Goal: Check status: Check status

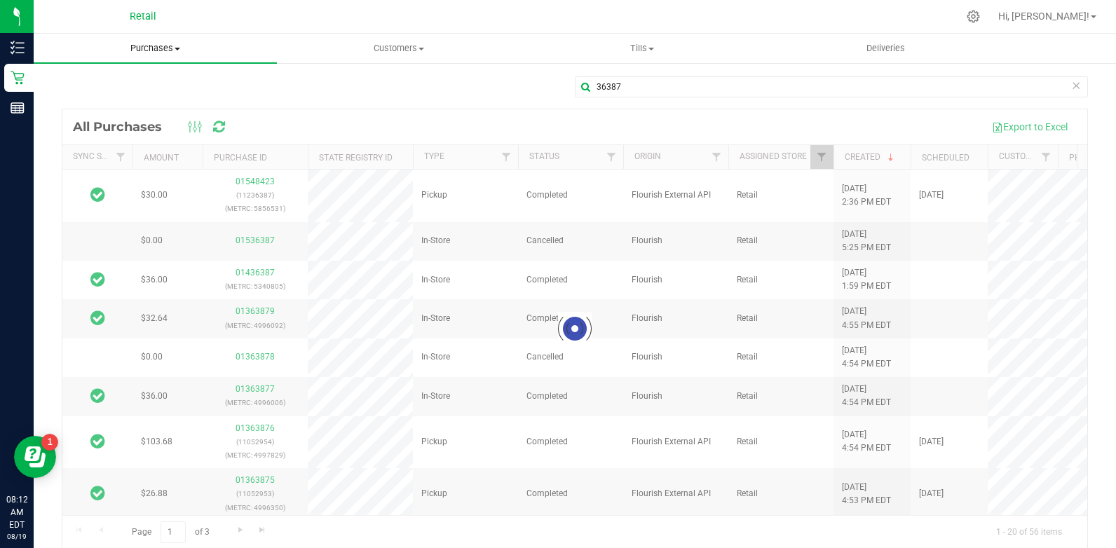
click at [170, 48] on span "Purchases" at bounding box center [155, 48] width 243 height 13
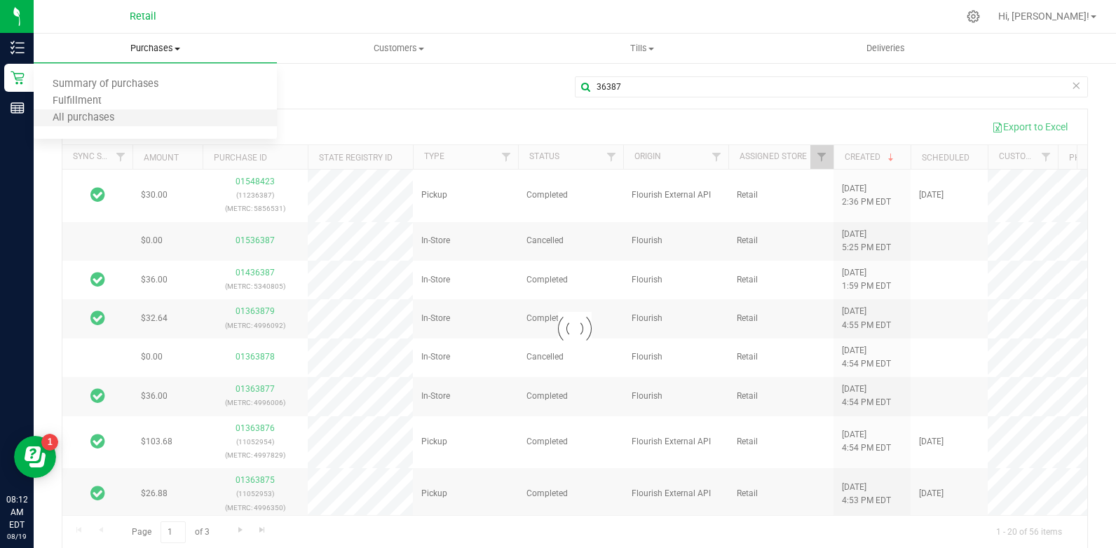
click at [168, 116] on li "All purchases" at bounding box center [155, 118] width 243 height 17
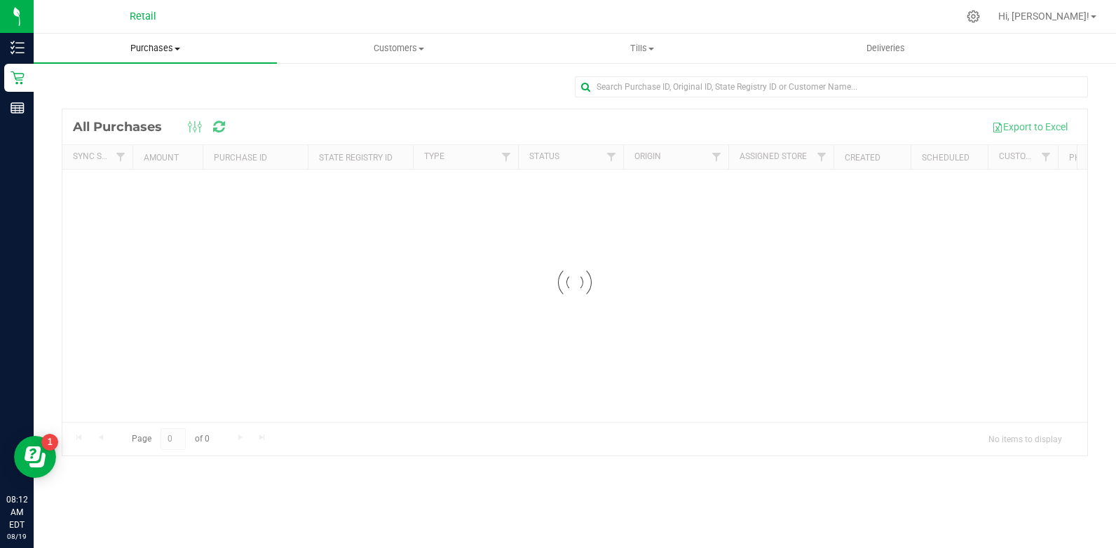
click at [169, 54] on span "Purchases" at bounding box center [155, 48] width 243 height 13
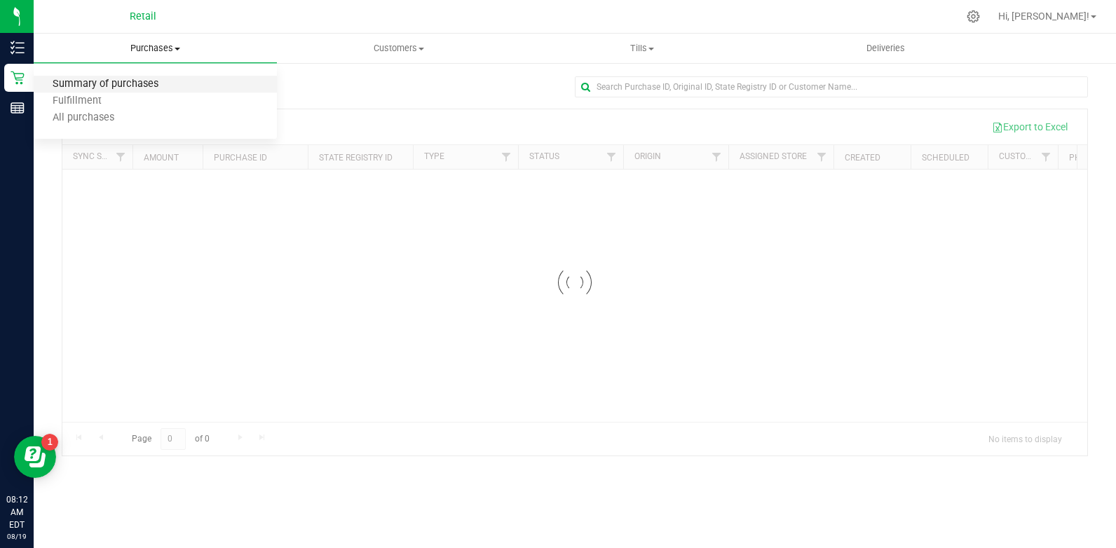
click at [158, 86] on span "Summary of purchases" at bounding box center [106, 84] width 144 height 12
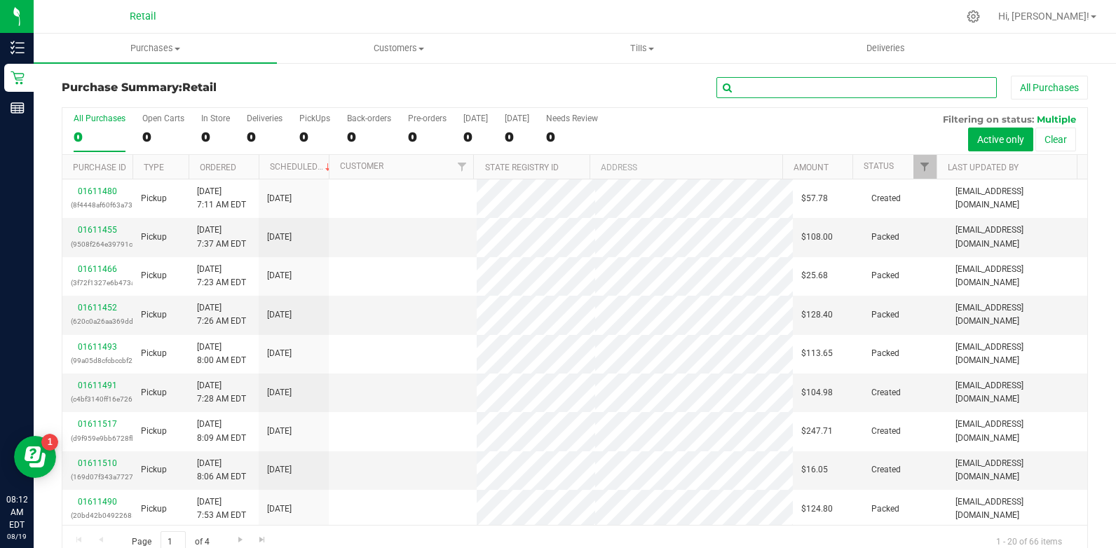
click at [756, 83] on input "text" at bounding box center [856, 87] width 280 height 21
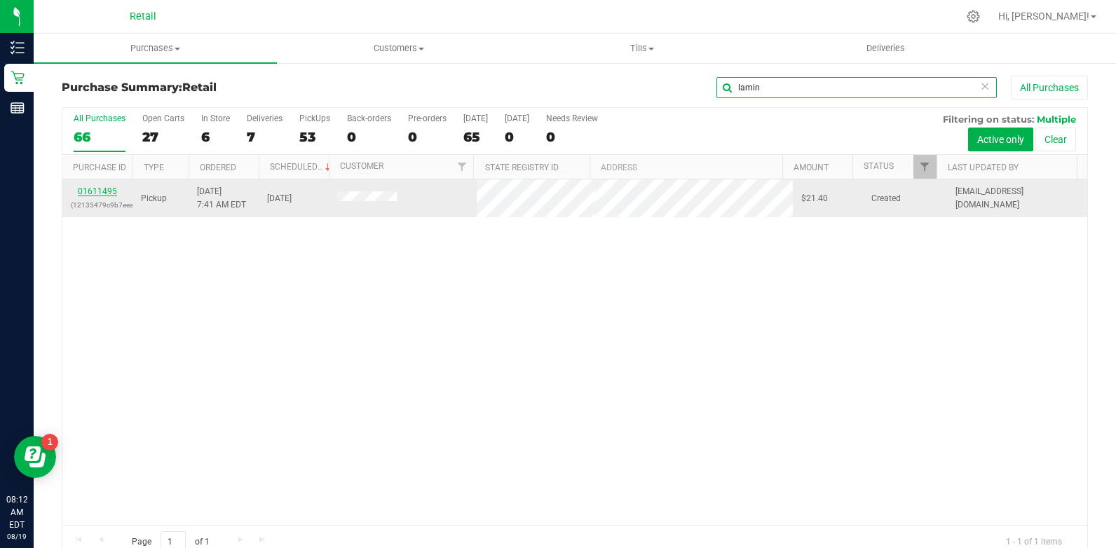
type input "lamin"
click at [84, 193] on link "01611495" at bounding box center [97, 191] width 39 height 10
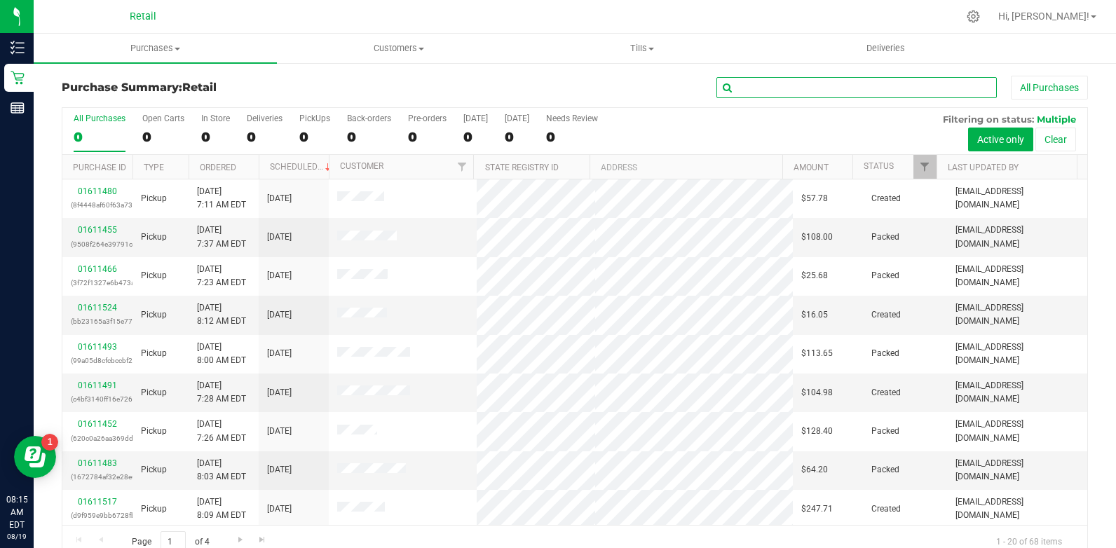
click at [786, 81] on input "text" at bounding box center [856, 87] width 280 height 21
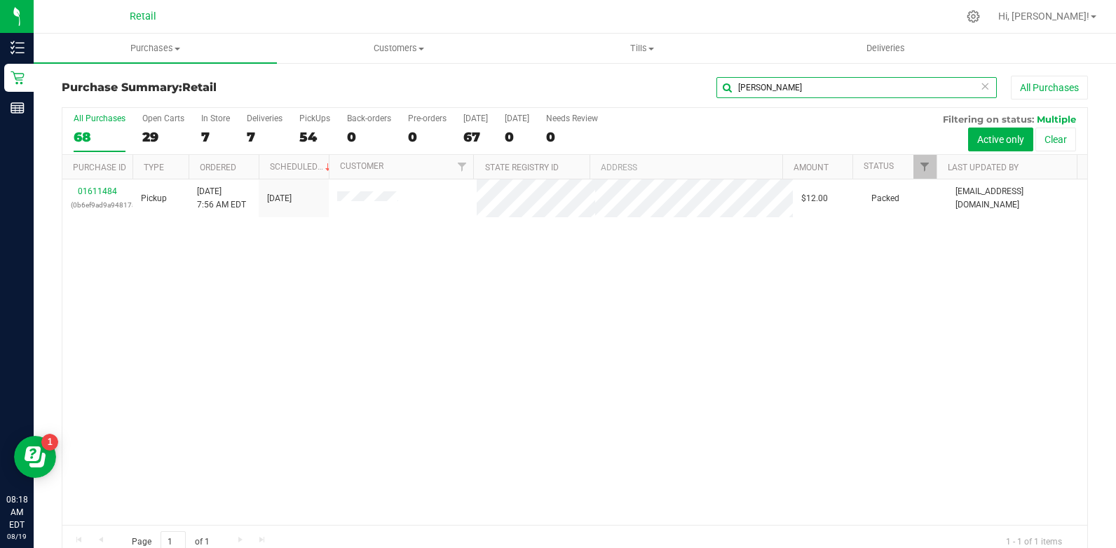
type input "[PERSON_NAME]"
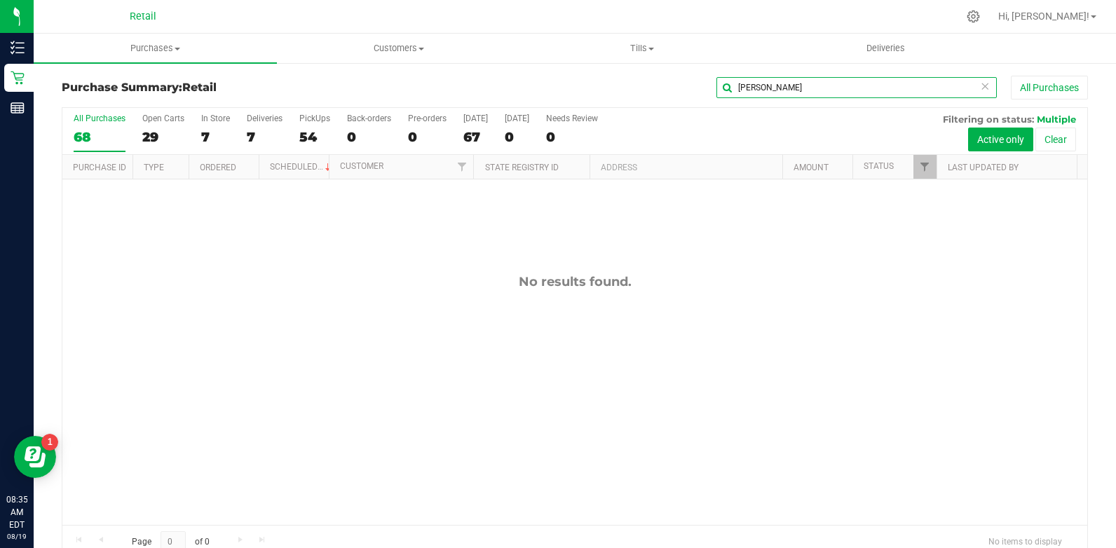
click at [749, 86] on input "[PERSON_NAME]" at bounding box center [856, 87] width 280 height 21
type input "carpent"
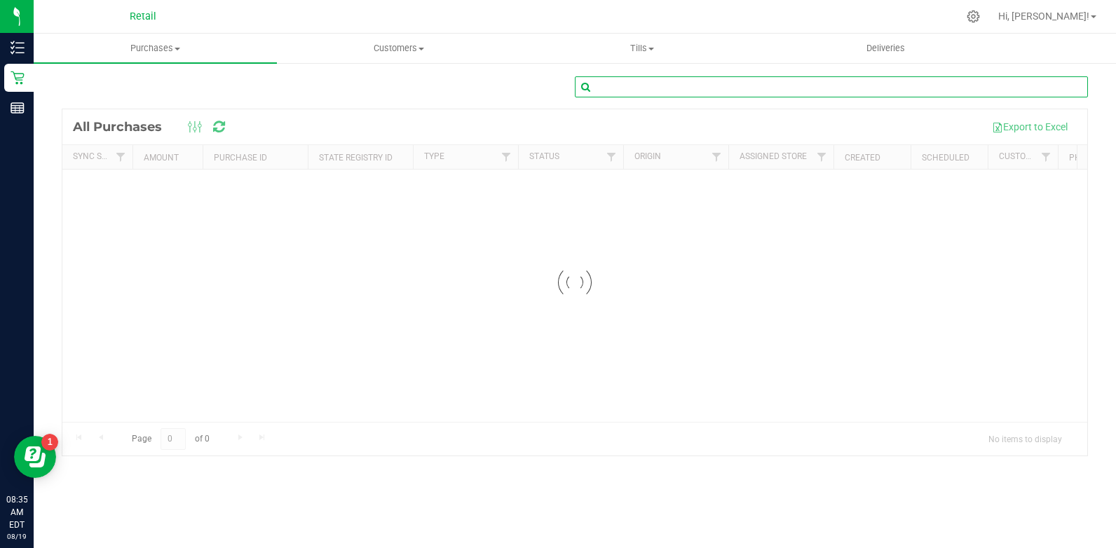
drag, startPoint x: 635, startPoint y: 78, endPoint x: 636, endPoint y: 92, distance: 13.3
click at [636, 88] on input "text" at bounding box center [831, 86] width 513 height 21
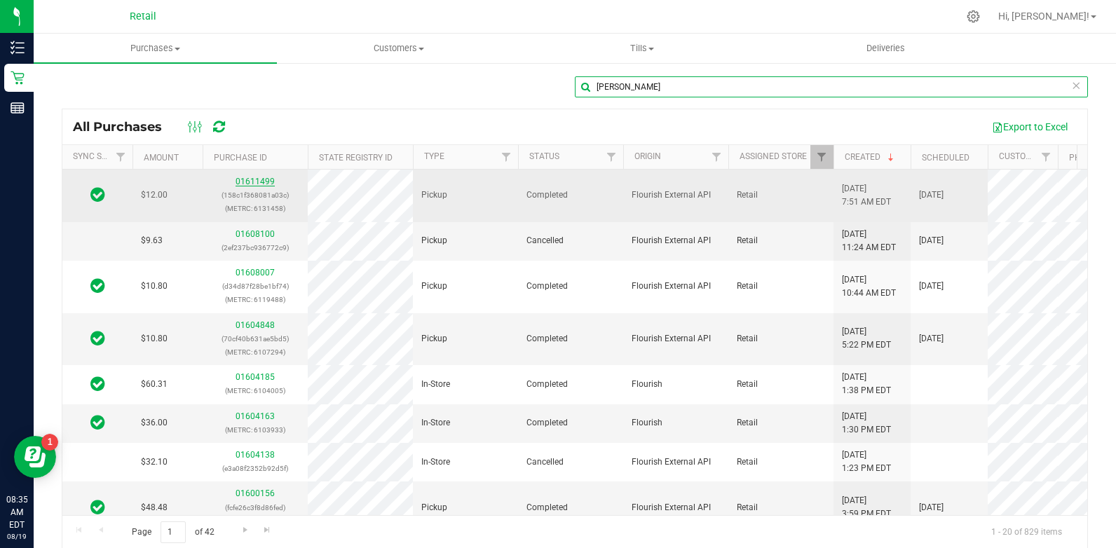
type input "[PERSON_NAME]"
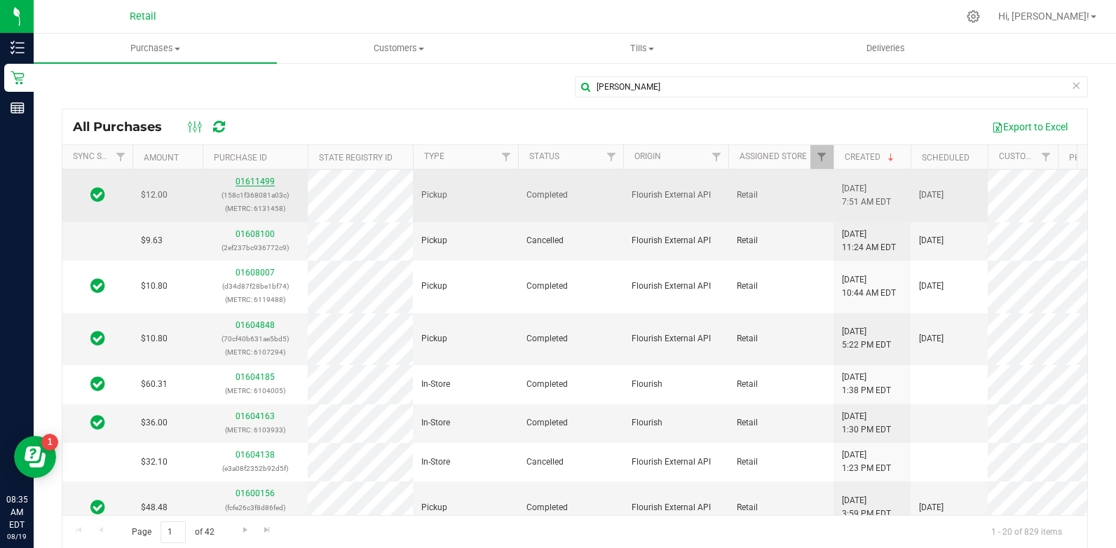
click at [261, 182] on link "01611499" at bounding box center [254, 182] width 39 height 10
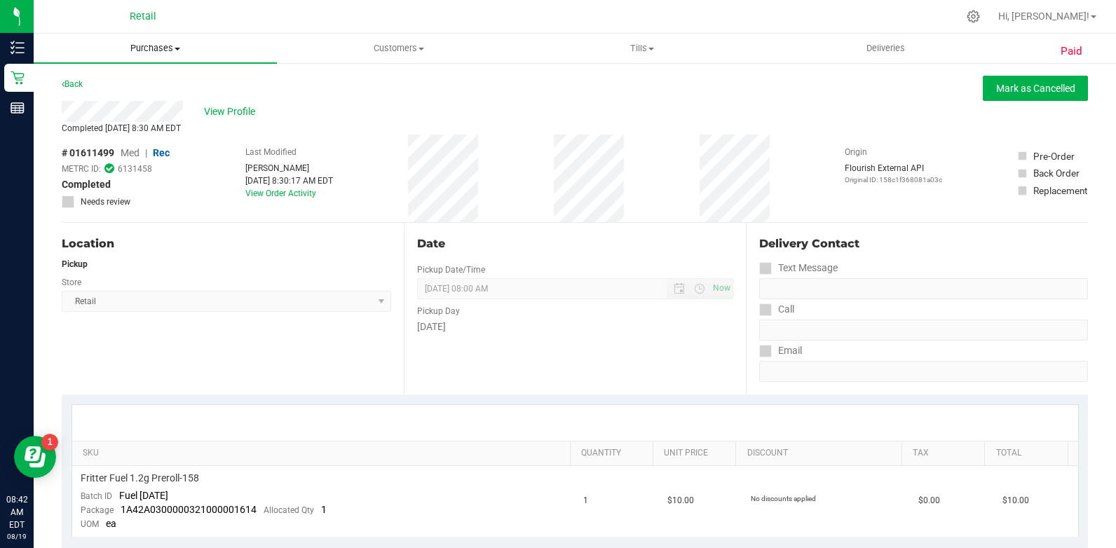
drag, startPoint x: 151, startPoint y: 50, endPoint x: 162, endPoint y: 71, distance: 23.2
click at [151, 50] on span "Purchases" at bounding box center [155, 48] width 243 height 13
click at [163, 122] on li "All purchases" at bounding box center [155, 118] width 243 height 17
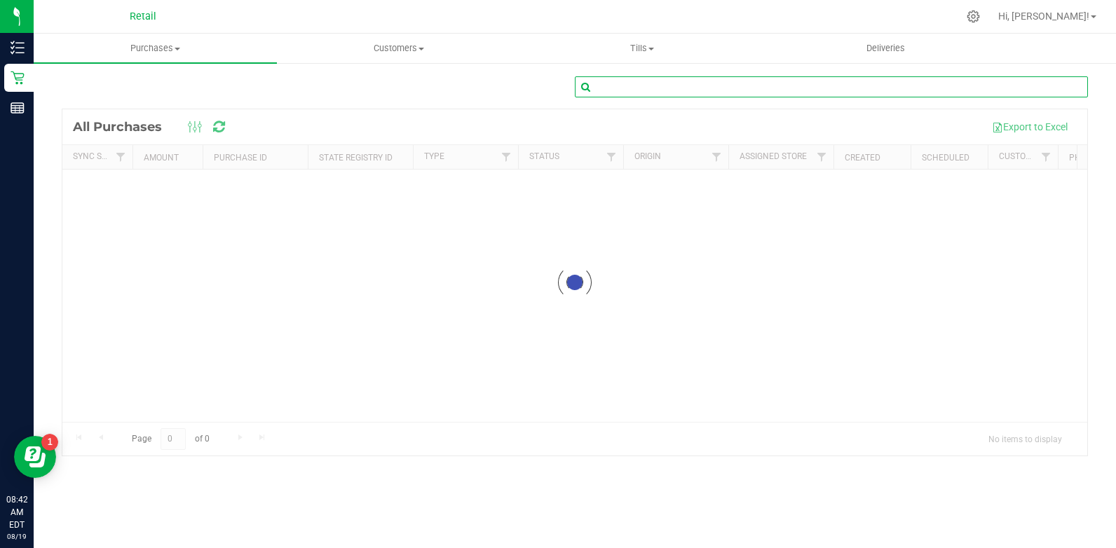
click at [699, 87] on input "text" at bounding box center [831, 86] width 513 height 21
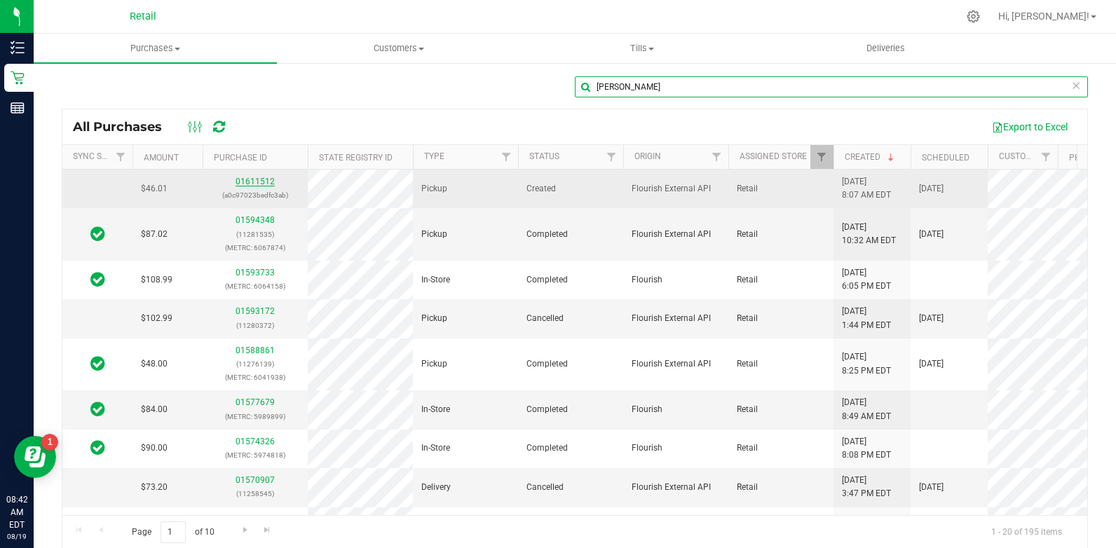
type input "[PERSON_NAME]"
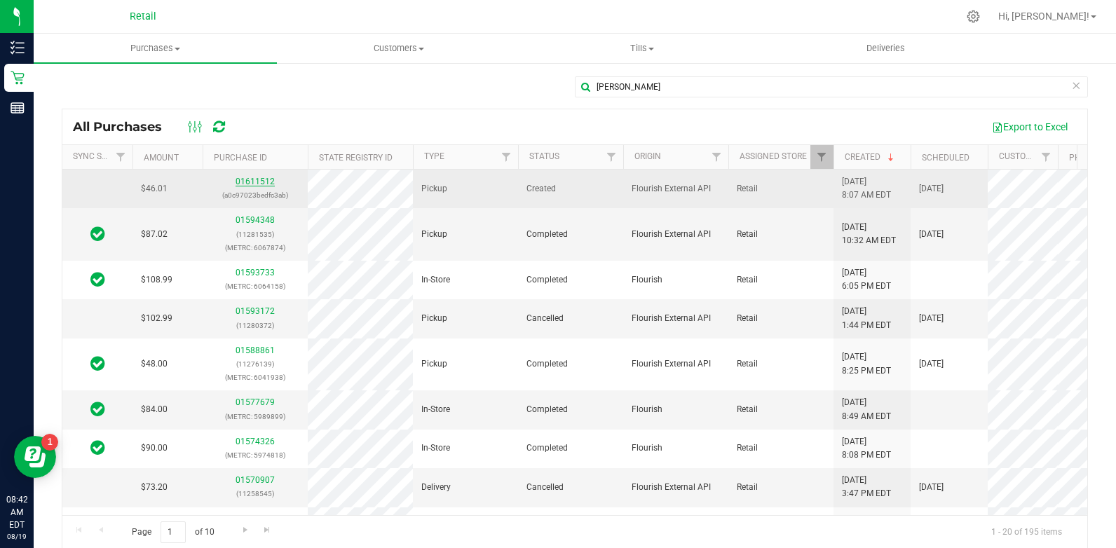
click at [261, 179] on link "01611512" at bounding box center [254, 182] width 39 height 10
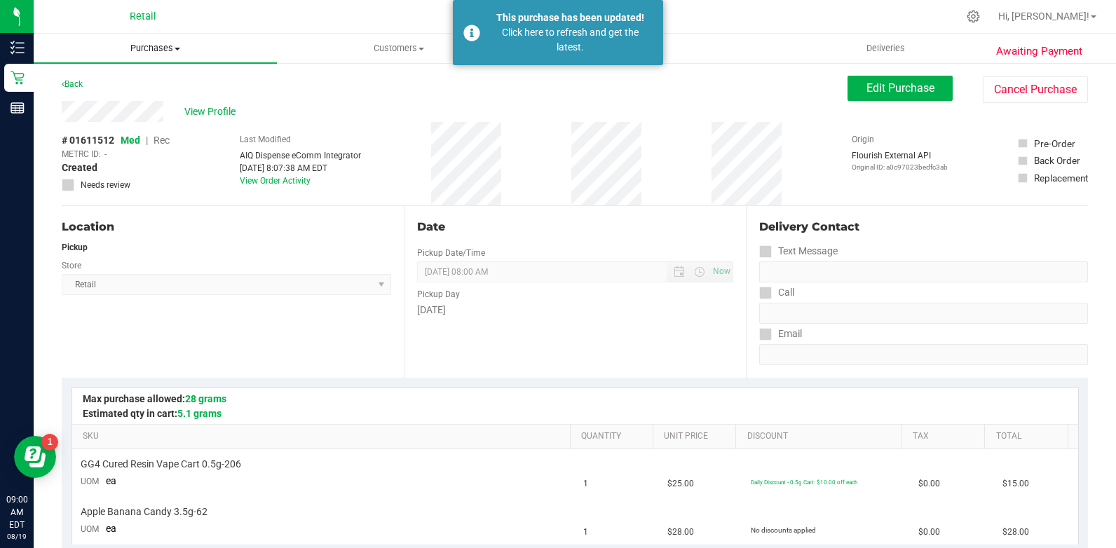
click at [151, 51] on span "Purchases" at bounding box center [155, 48] width 243 height 13
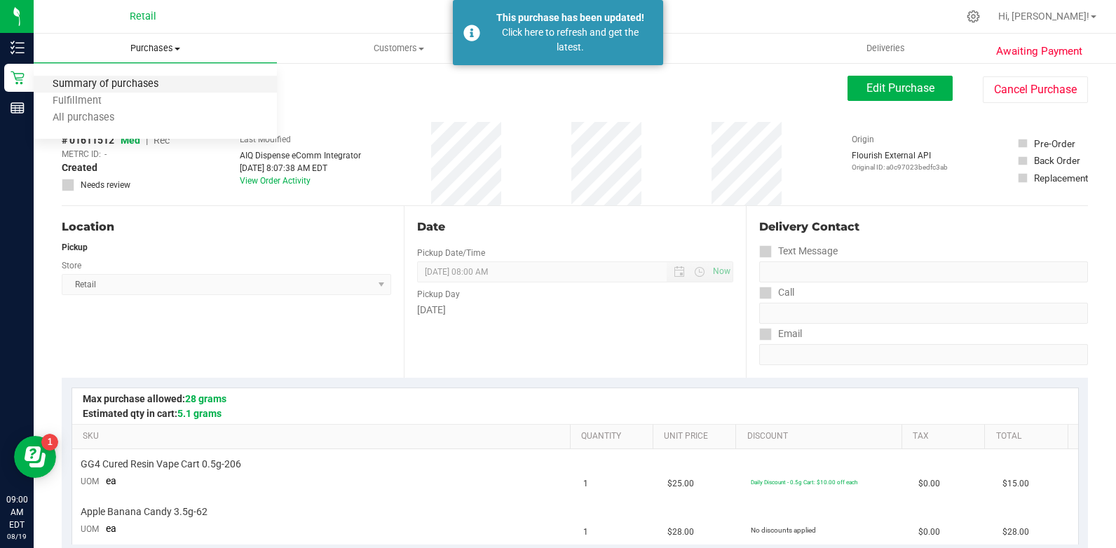
click at [139, 88] on span "Summary of purchases" at bounding box center [106, 84] width 144 height 12
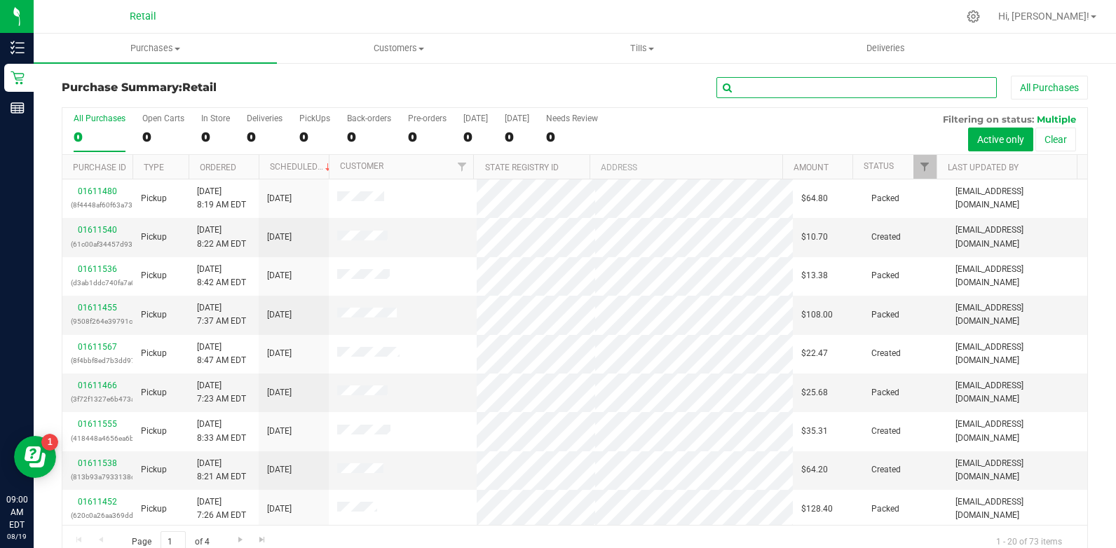
click at [763, 89] on input "text" at bounding box center [856, 87] width 280 height 21
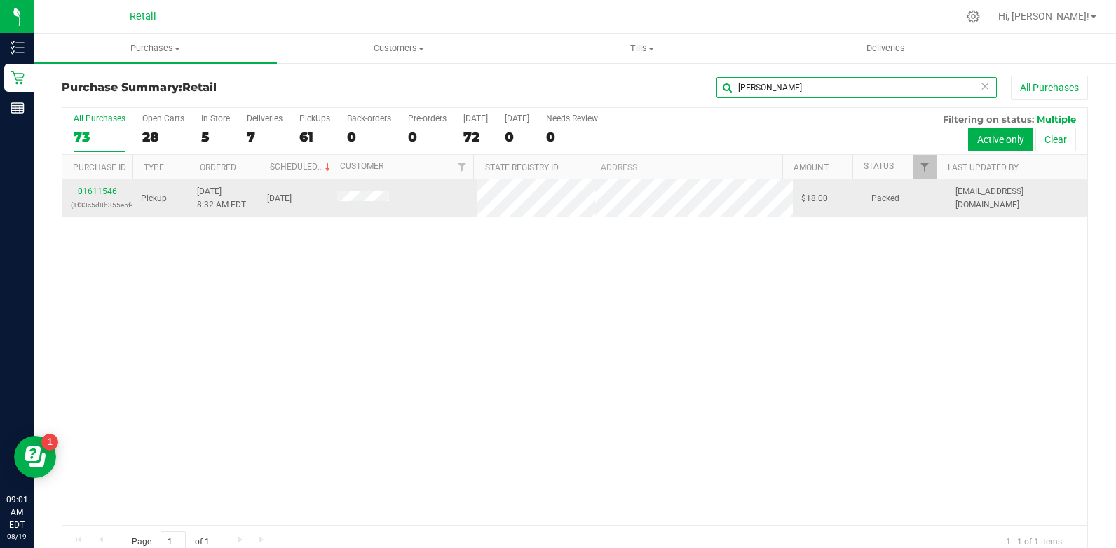
type input "[PERSON_NAME]"
click at [99, 191] on link "01611546" at bounding box center [97, 191] width 39 height 10
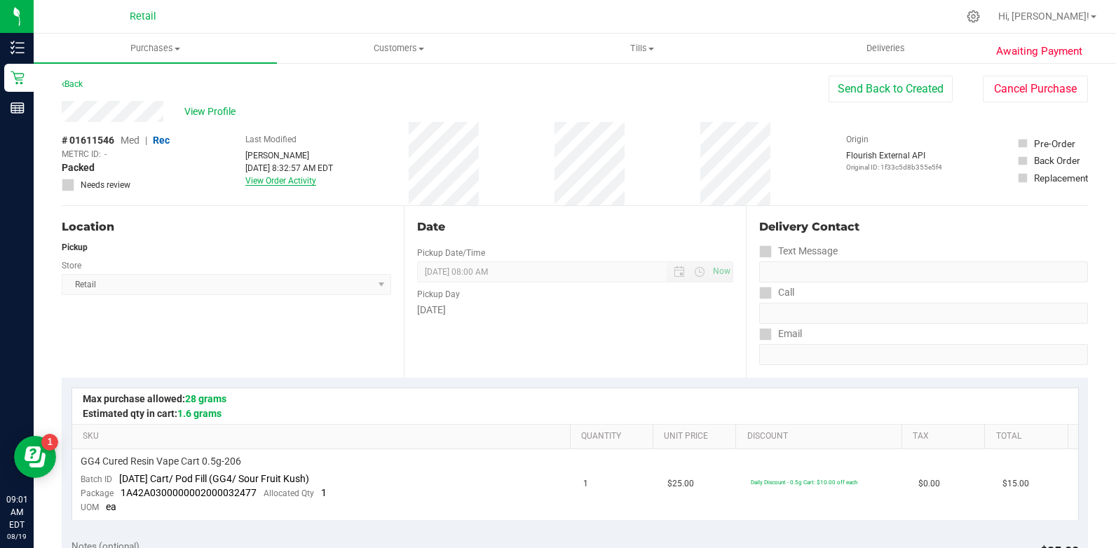
click at [282, 181] on link "View Order Activity" at bounding box center [280, 181] width 71 height 10
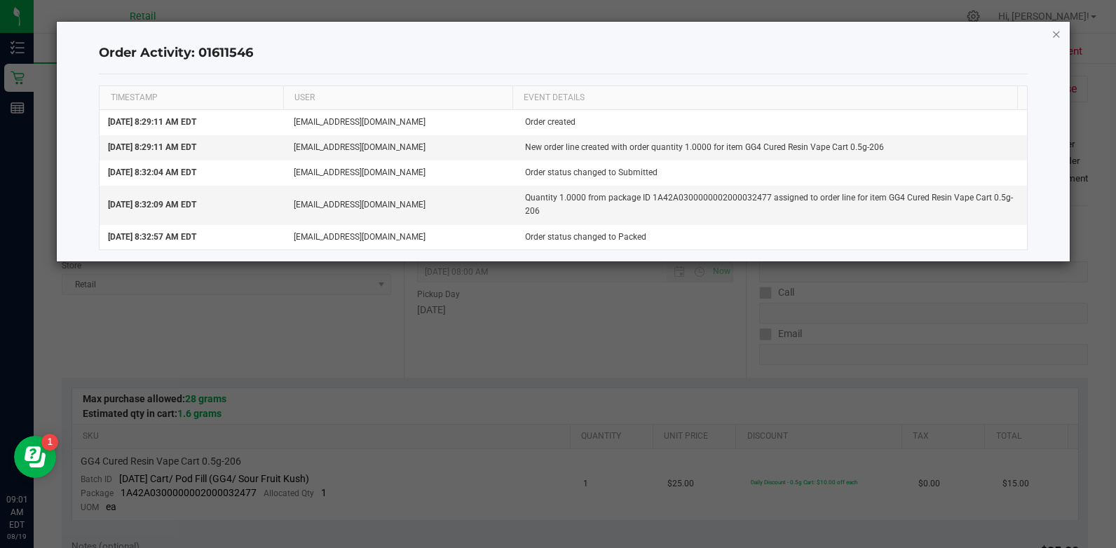
click at [1058, 34] on icon "button" at bounding box center [1056, 33] width 10 height 17
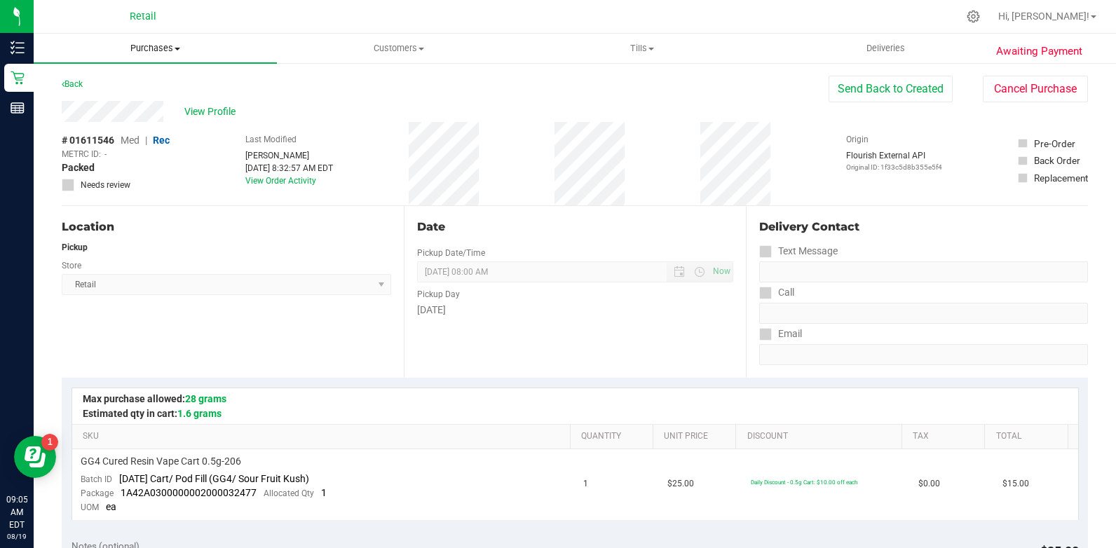
click at [157, 53] on span "Purchases" at bounding box center [155, 48] width 243 height 13
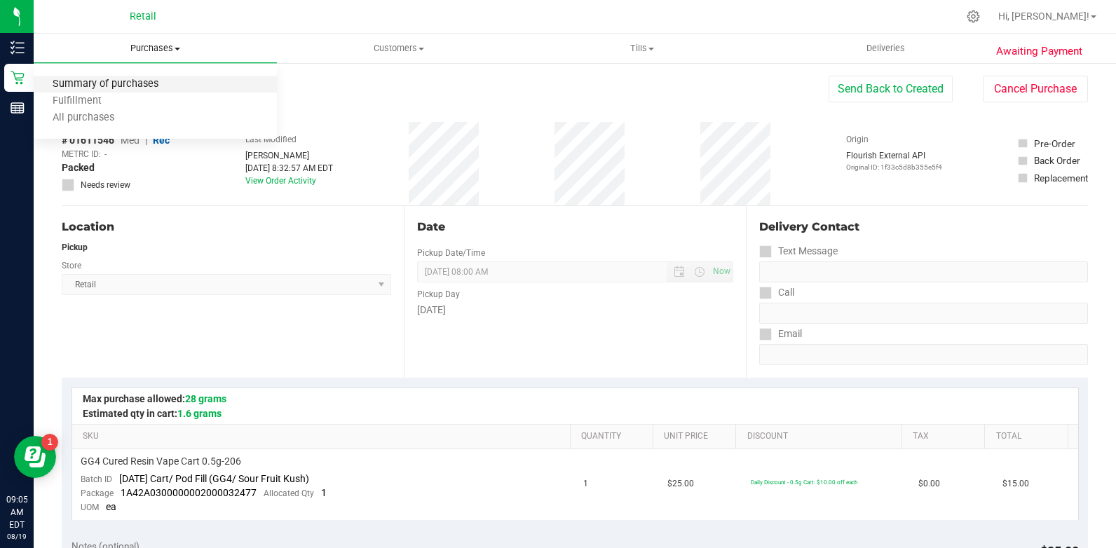
click at [142, 83] on span "Summary of purchases" at bounding box center [106, 84] width 144 height 12
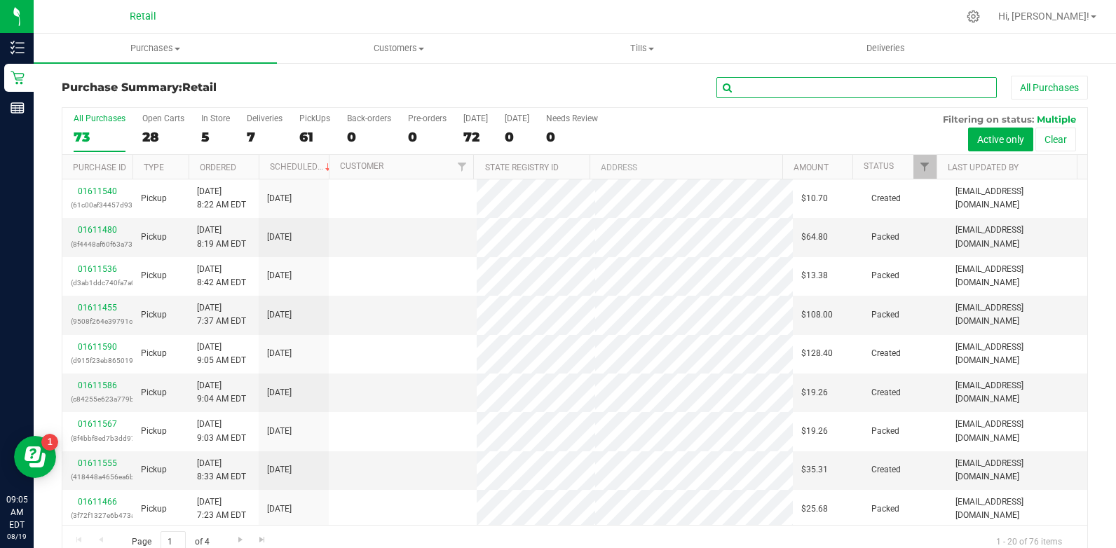
click at [744, 91] on input "text" at bounding box center [856, 87] width 280 height 21
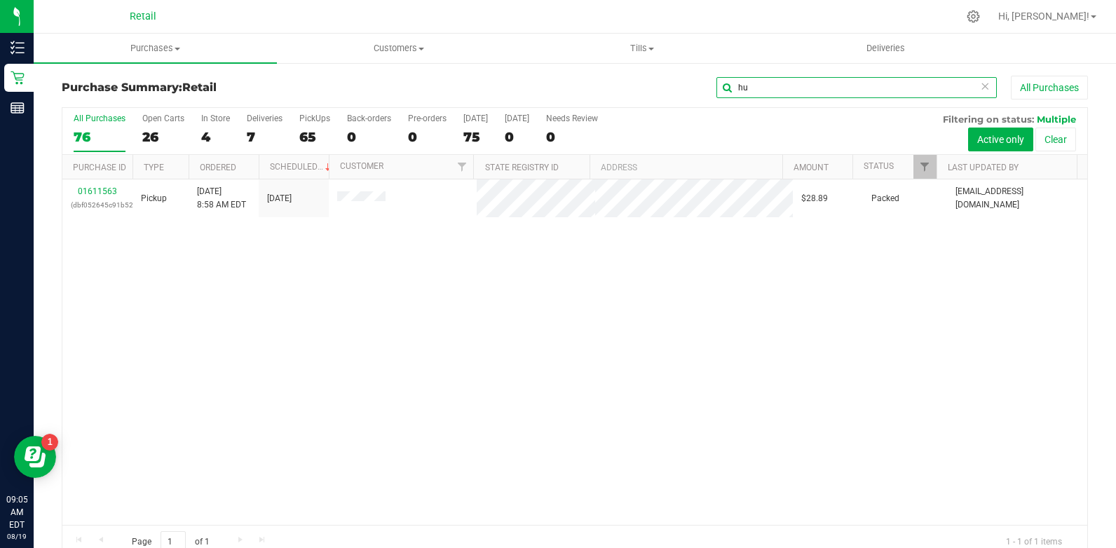
type input "h"
type input "s"
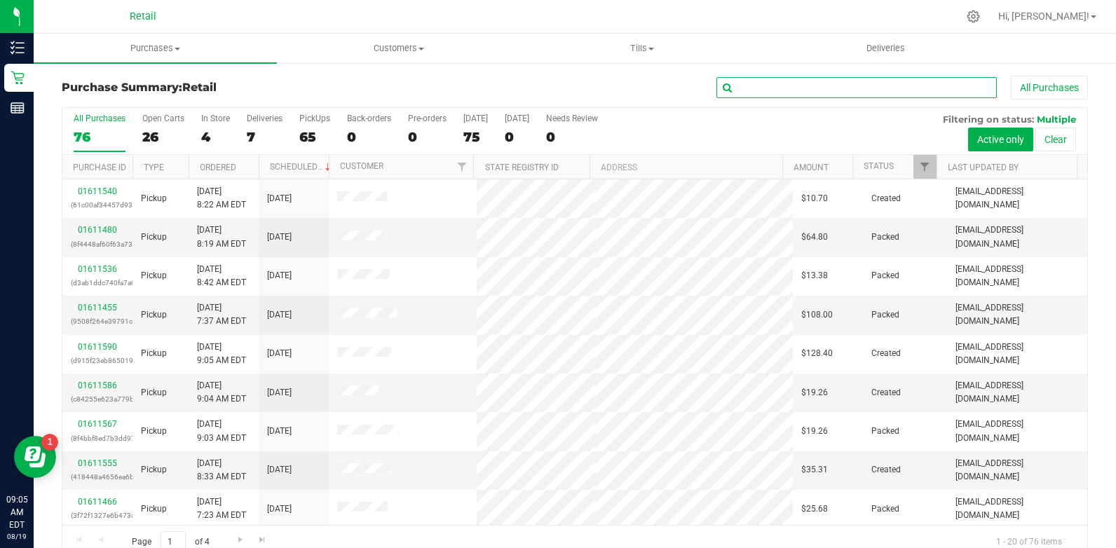
type input "a"
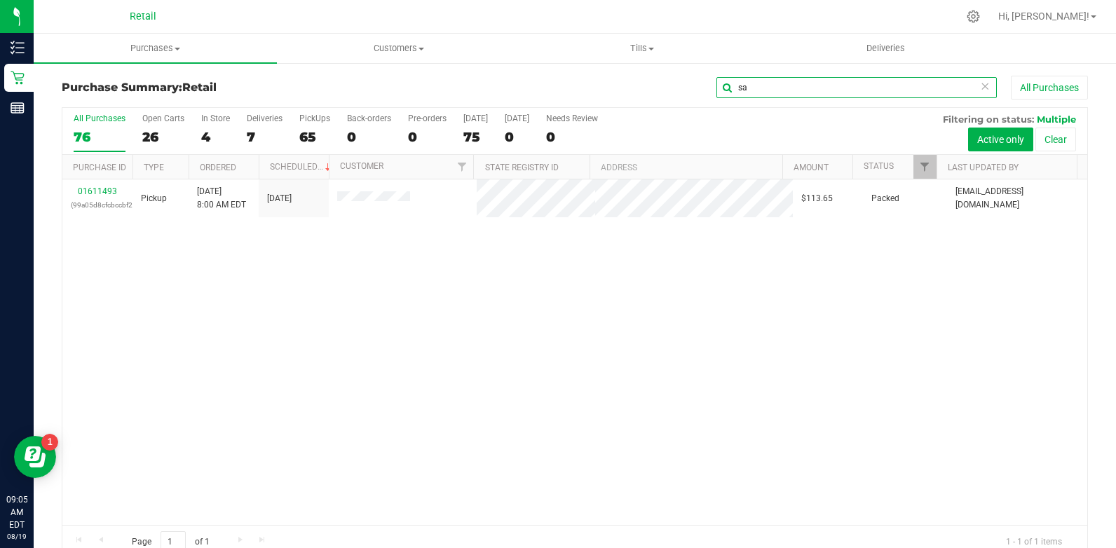
type input "s"
